Goal: Task Accomplishment & Management: Manage account settings

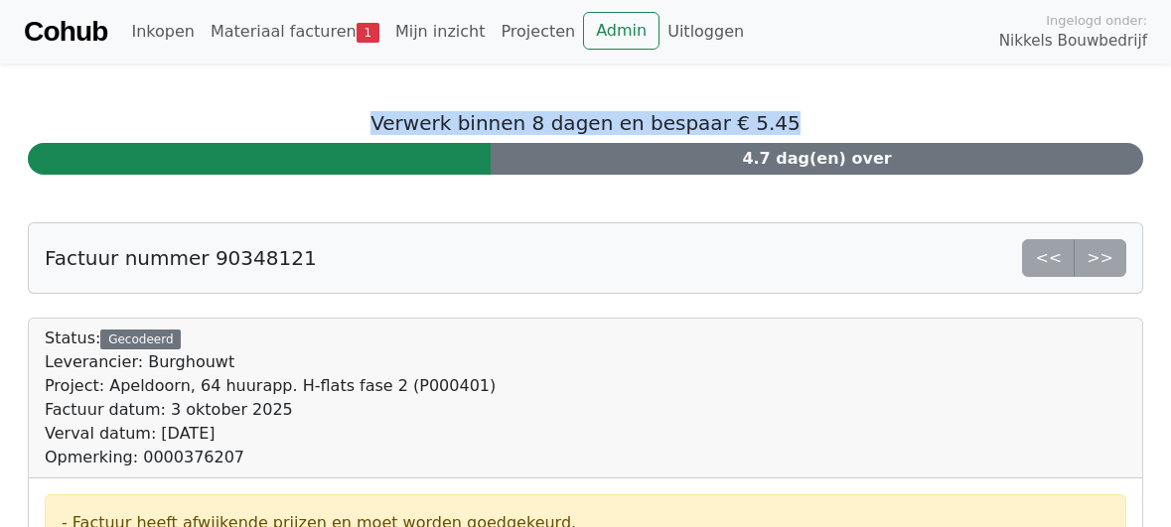
drag, startPoint x: 285, startPoint y: 95, endPoint x: 881, endPoint y: 77, distance: 596.2
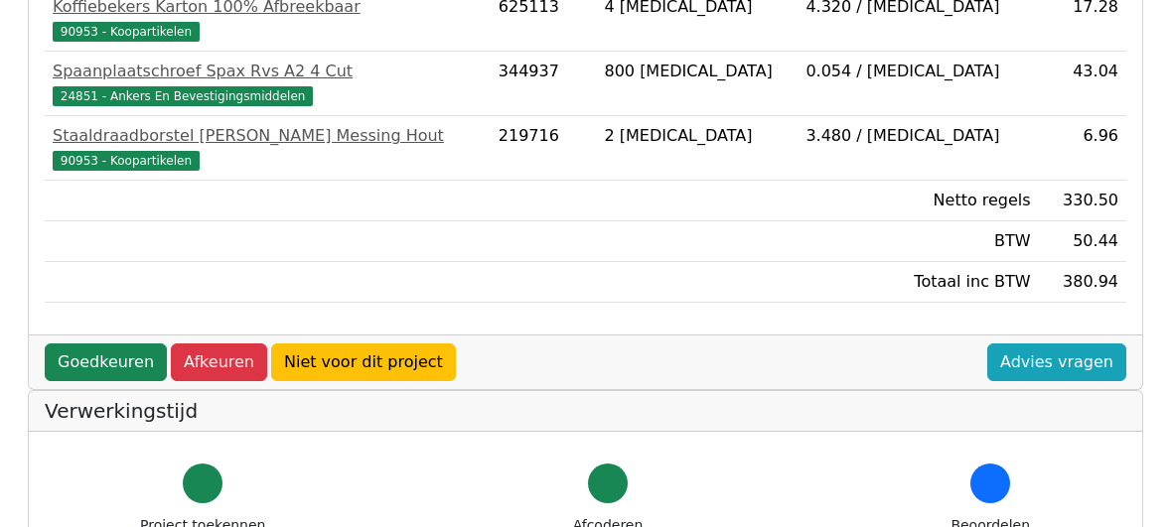
scroll to position [1192, 0]
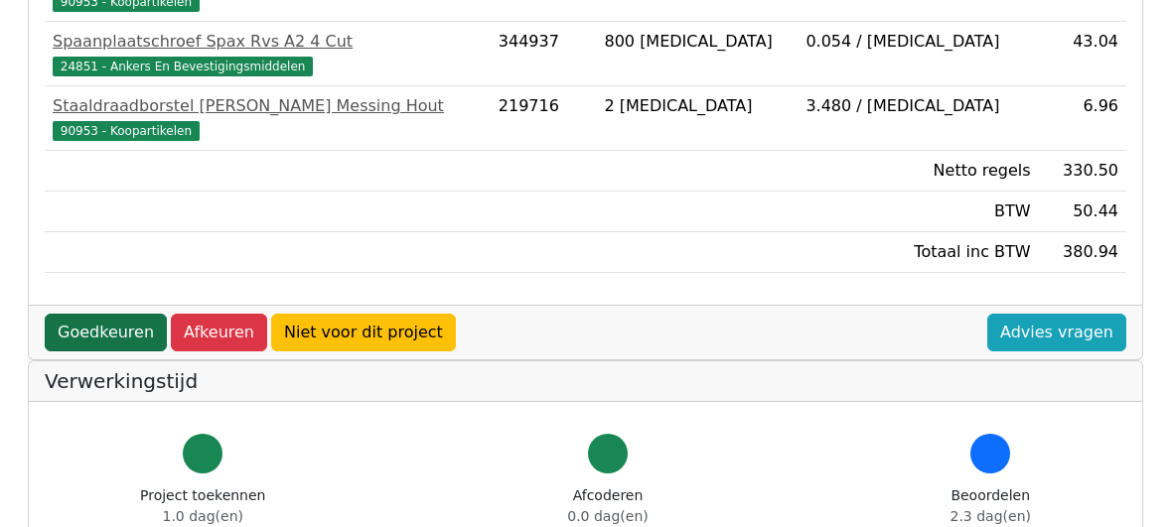
click at [94, 329] on link "Goedkeuren" at bounding box center [106, 333] width 122 height 38
